Goal: Task Accomplishment & Management: Manage account settings

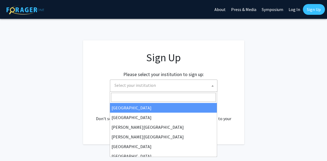
click at [143, 88] on span "Select your institution" at bounding box center [164, 85] width 105 height 11
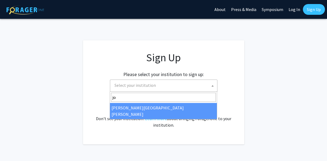
type input "jo"
select select "1"
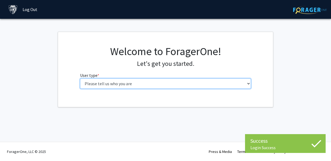
click at [164, 85] on select "Please tell us who you are Undergraduate Student Master's Student Doctoral Cand…" at bounding box center [165, 83] width 171 height 10
select select "2: masters"
click at [80, 78] on select "Please tell us who you are Undergraduate Student Master's Student Doctoral Cand…" at bounding box center [165, 83] width 171 height 10
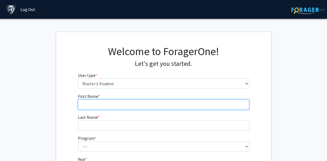
click at [151, 103] on input "First Name * required" at bounding box center [163, 104] width 171 height 10
type input "Smrithy"
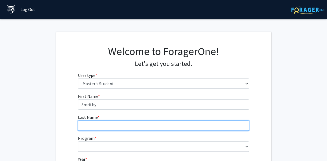
click at [138, 128] on input "Last Name * required" at bounding box center [163, 125] width 171 height 10
type input "Suresh"
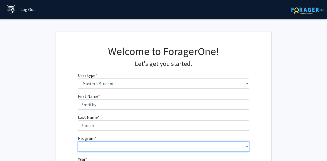
click at [120, 146] on select "--- Anatomy Education Applied and Computational Mathematics Applied Biomedical …" at bounding box center [163, 146] width 171 height 10
select select "1: 1"
click at [78, 141] on select "--- Anatomy Education Applied and Computational Mathematics Applied Biomedical …" at bounding box center [163, 146] width 171 height 10
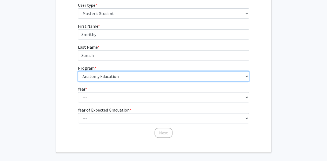
scroll to position [70, 0]
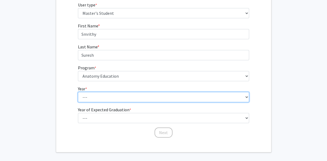
click at [113, 97] on select "--- First Year Second Year" at bounding box center [163, 97] width 171 height 10
select select "1: first_year"
click at [78, 92] on select "--- First Year Second Year" at bounding box center [163, 97] width 171 height 10
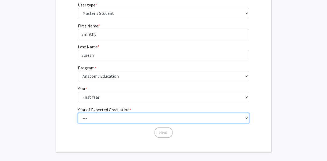
click at [101, 117] on select "--- 2025 2026 2027 2028 2029 2030 2031 2032 2033 2034" at bounding box center [163, 118] width 171 height 10
select select "2: 2026"
click at [78, 113] on select "--- 2025 2026 2027 2028 2029 2030 2031 2032 2033 2034" at bounding box center [163, 118] width 171 height 10
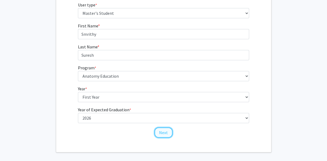
click at [169, 132] on button "Next" at bounding box center [163, 132] width 18 height 10
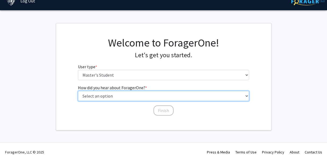
click at [125, 92] on select "Select an option Peer/student recommendation Faculty/staff recommendation Unive…" at bounding box center [163, 96] width 171 height 10
select select "3: university_website"
click at [78, 91] on select "Select an option Peer/student recommendation Faculty/staff recommendation Unive…" at bounding box center [163, 96] width 171 height 10
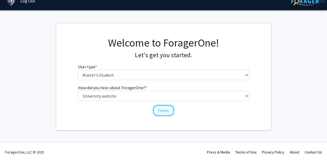
click at [162, 106] on button "Finish" at bounding box center [163, 110] width 20 height 10
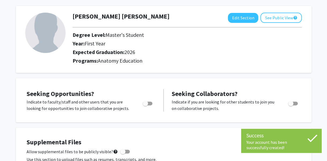
scroll to position [24, 0]
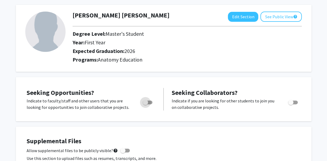
click at [149, 101] on span "Toggle" at bounding box center [148, 102] width 10 height 4
click at [145, 104] on input "Are you actively seeking opportunities?" at bounding box center [145, 104] width 0 height 0
checkbox input "true"
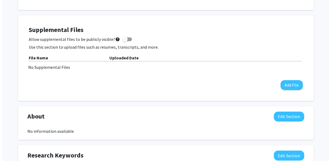
scroll to position [135, 0]
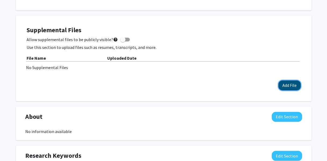
click at [292, 86] on button "Add File" at bounding box center [289, 85] width 22 height 10
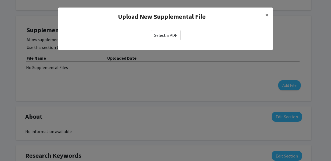
click at [168, 34] on label "Select a PDF" at bounding box center [166, 35] width 30 height 10
click at [0, 0] on input "Select a PDF" at bounding box center [0, 0] width 0 height 0
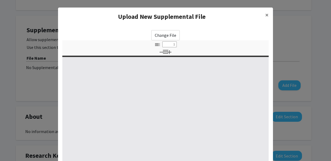
select select "custom"
type input "0"
select select "custom"
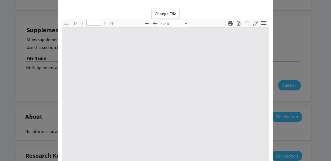
type input "1"
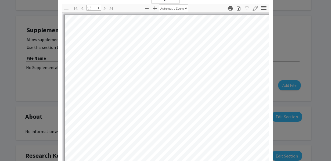
select select "auto"
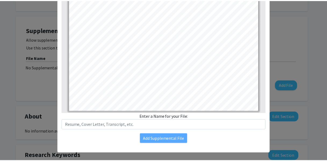
scroll to position [88, 0]
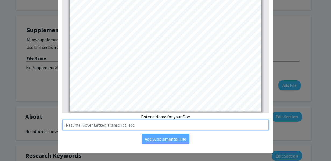
click at [166, 129] on input "text" at bounding box center [165, 125] width 206 height 10
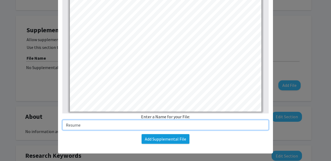
type input "Resume"
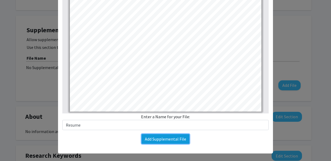
click at [165, 139] on button "Add Supplemental File" at bounding box center [165, 139] width 48 height 10
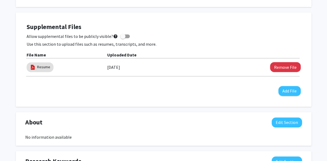
scroll to position [139, 0]
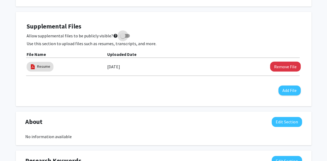
click at [122, 34] on span at bounding box center [122, 35] width 5 height 5
click at [122, 38] on input "Allow supplemental files to be publicly visible? help" at bounding box center [122, 38] width 0 height 0
checkbox input "true"
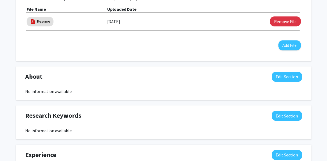
scroll to position [187, 0]
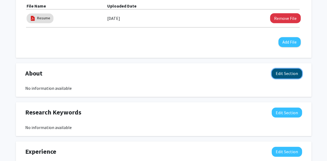
click at [285, 72] on button "Edit Section" at bounding box center [286, 73] width 30 height 10
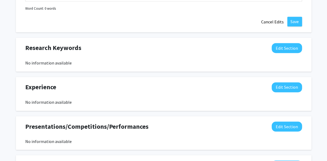
scroll to position [352, 0]
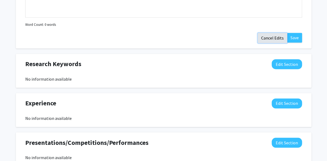
click at [270, 40] on button "Cancel Edits" at bounding box center [272, 38] width 30 height 10
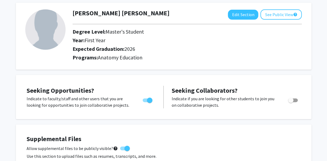
scroll to position [0, 0]
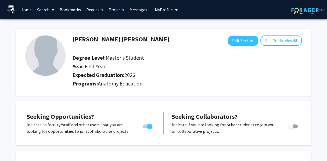
click at [29, 9] on link "Home" at bounding box center [26, 9] width 17 height 19
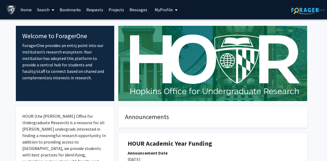
click at [13, 10] on img at bounding box center [10, 9] width 9 height 9
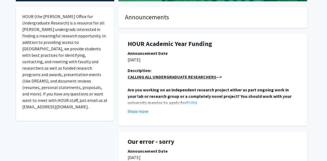
scroll to position [98, 0]
